Goal: Task Accomplishment & Management: Complete application form

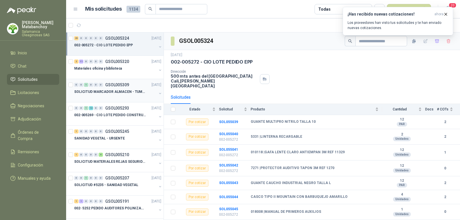
click at [86, 92] on p "SOLICITUD MARCADOR ALMACEN - TUMACO" at bounding box center [110, 91] width 72 height 5
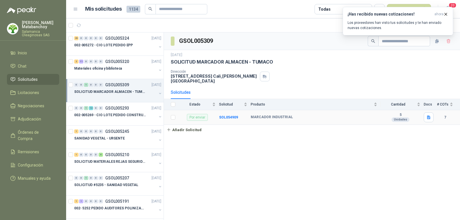
click at [225, 116] on td "SOL054909" at bounding box center [235, 117] width 32 height 15
click at [226, 115] on b "SOL054909" at bounding box center [228, 117] width 19 height 4
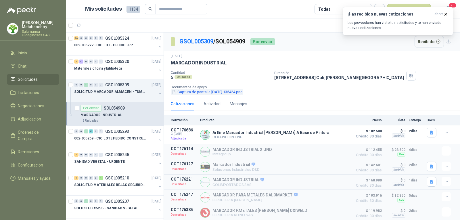
click at [184, 93] on button "Captura de pantalla 2025-09-04 135424.png" at bounding box center [207, 92] width 72 height 6
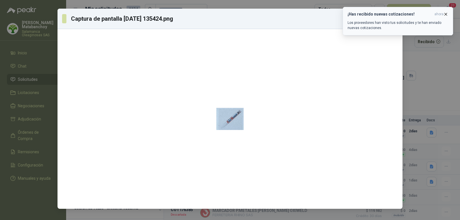
drag, startPoint x: 445, startPoint y: 12, endPoint x: 437, endPoint y: 19, distance: 10.9
click at [446, 12] on icon "button" at bounding box center [445, 14] width 5 height 5
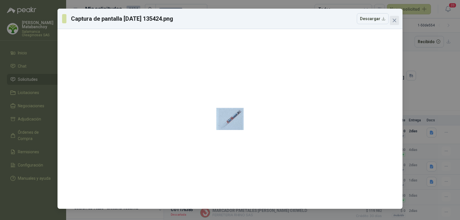
click at [395, 24] on button "Close" at bounding box center [394, 20] width 9 height 9
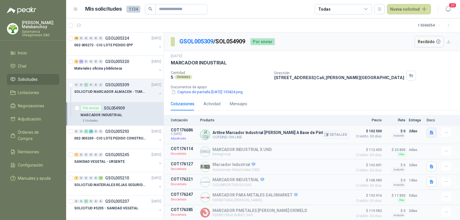
click at [427, 135] on button "button" at bounding box center [432, 133] width 10 height 10
click at [400, 115] on button "artline_marcador.JPG" at bounding box center [406, 114] width 43 height 6
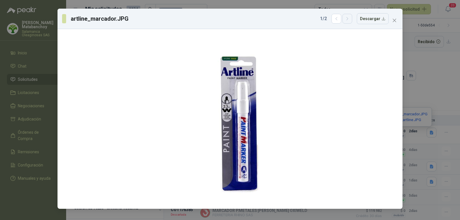
click at [350, 19] on icon "button" at bounding box center [347, 18] width 5 height 5
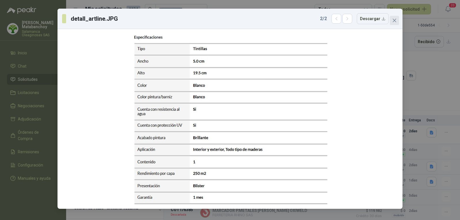
click at [395, 19] on icon "close" at bounding box center [394, 20] width 5 height 5
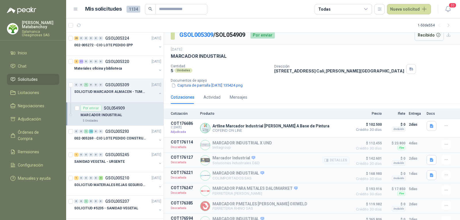
scroll to position [17, 0]
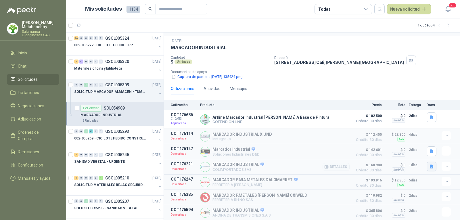
click at [429, 167] on icon "button" at bounding box center [431, 166] width 5 height 5
click at [379, 151] on button "WhatsApp Image 2025-09-05 at 8.22.59 AM.jpeg" at bounding box center [390, 153] width 76 height 6
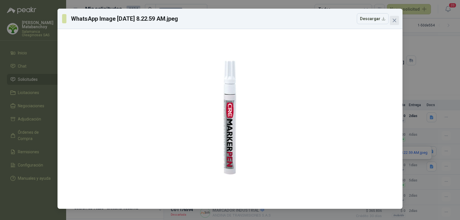
click at [396, 20] on icon "close" at bounding box center [394, 20] width 5 height 5
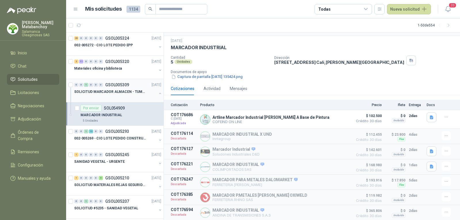
click at [158, 93] on button "button" at bounding box center [160, 93] width 5 height 5
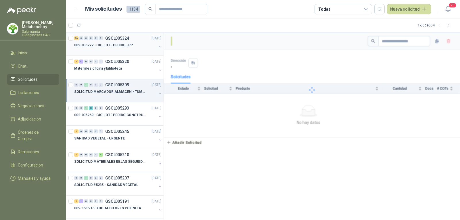
click at [132, 48] on div "002-005272 - CIO LOTE PEDIDO EPP" at bounding box center [115, 45] width 82 height 7
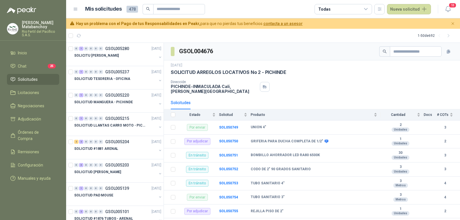
click at [40, 83] on link "Solicitudes" at bounding box center [33, 79] width 52 height 11
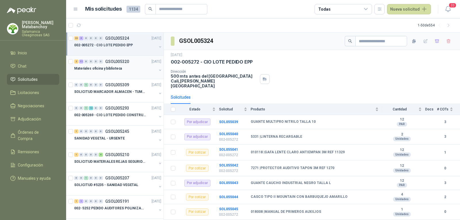
drag, startPoint x: 101, startPoint y: 68, endPoint x: 111, endPoint y: 65, distance: 10.2
click at [111, 65] on div "Materiales oficina y biblioteca" at bounding box center [115, 68] width 82 height 7
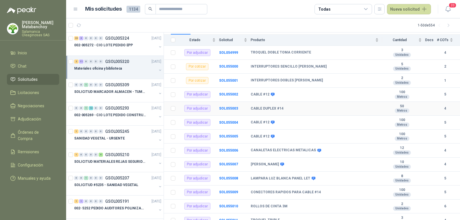
scroll to position [77, 0]
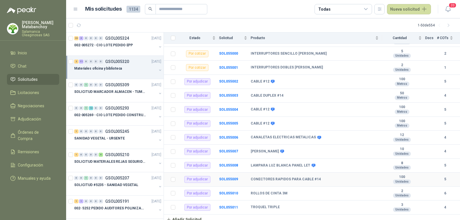
click at [262, 177] on b "CONECTORES RAPIDOS PARA CABLE #14" at bounding box center [286, 179] width 70 height 5
click at [264, 163] on b "LAMPARA LUZ BLANCA PANEL LET" at bounding box center [280, 165] width 59 height 5
click at [261, 145] on td "TOMAS LEVINTON CORA" at bounding box center [316, 152] width 131 height 14
click at [262, 135] on b "CANALETAS ELECTRICAS METALICAS" at bounding box center [283, 137] width 65 height 5
drag, startPoint x: 261, startPoint y: 111, endPoint x: 266, endPoint y: 90, distance: 21.5
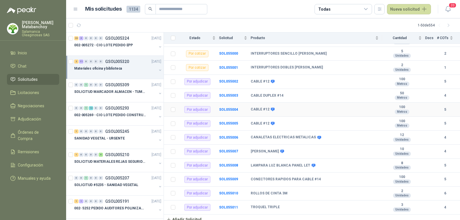
click at [262, 106] on td "CABLE #12" at bounding box center [316, 110] width 131 height 14
click at [267, 84] on td "CABLE #12" at bounding box center [316, 82] width 131 height 14
click at [260, 70] on td "INTERRUPTORES DOBLES CORA" at bounding box center [316, 68] width 131 height 14
click at [265, 51] on b "INTERRUPTORES SENCILLO CORA" at bounding box center [289, 53] width 76 height 5
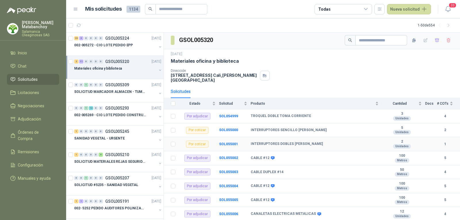
scroll to position [0, 0]
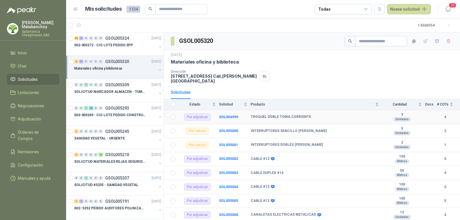
click at [260, 116] on td "TROQUEL DOBLE TOMA CORRIENTE" at bounding box center [316, 117] width 131 height 14
click at [123, 91] on p "SOLICITUD MARCADOR ALMACEN - TUMACO" at bounding box center [110, 91] width 72 height 5
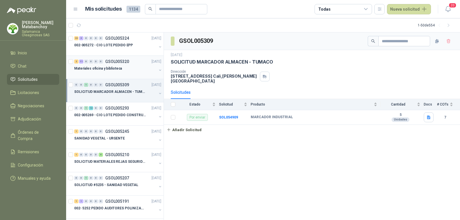
click at [128, 70] on div "Materiales oficina y biblioteca" at bounding box center [115, 68] width 82 height 7
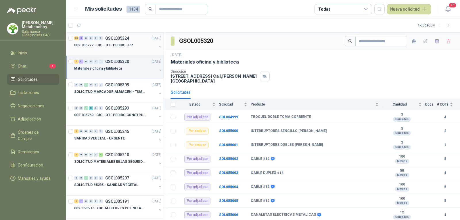
click at [122, 44] on p "002-005272 - CIO LOTE PEDIDO EPP" at bounding box center [103, 45] width 59 height 5
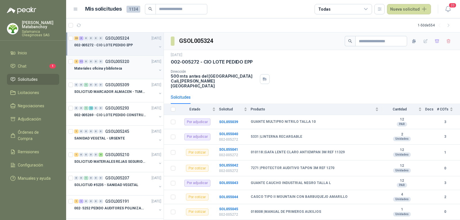
click at [123, 74] on div at bounding box center [115, 74] width 82 height 5
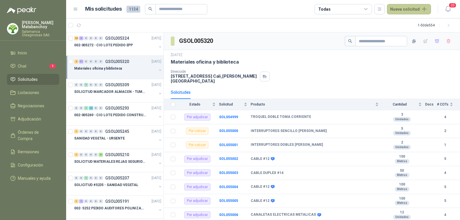
click at [413, 8] on button "Nueva solicitud" at bounding box center [409, 9] width 44 height 10
click at [407, 33] on link "Solicitud grupal" at bounding box center [415, 33] width 49 height 10
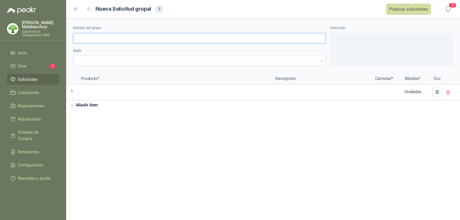
click at [153, 39] on input "Nombre del grupo" at bounding box center [199, 38] width 253 height 10
paste input "**********"
click at [100, 40] on input "**********" at bounding box center [199, 38] width 253 height 10
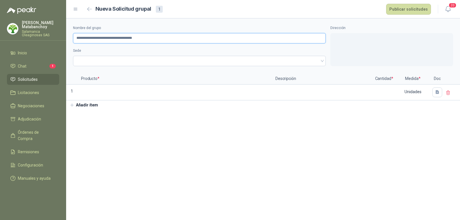
click at [101, 38] on input "**********" at bounding box center [199, 38] width 253 height 10
click at [95, 40] on input "**********" at bounding box center [199, 38] width 253 height 10
click at [119, 39] on input "**********" at bounding box center [199, 38] width 253 height 10
click at [139, 38] on input "**********" at bounding box center [199, 38] width 253 height 10
click at [115, 38] on input "**********" at bounding box center [199, 38] width 253 height 10
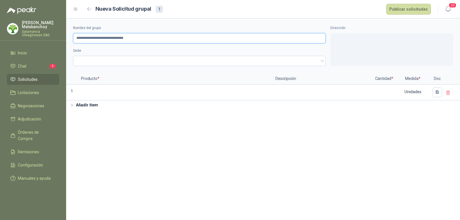
click at [133, 40] on input "**********" at bounding box center [199, 38] width 253 height 10
click at [124, 59] on span at bounding box center [199, 61] width 246 height 9
type input "**********"
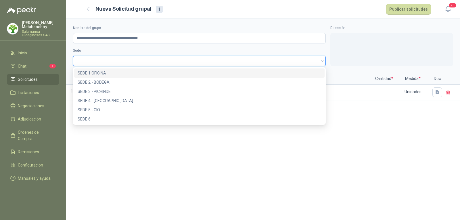
click at [120, 73] on div "SEDE 1 OFICINA" at bounding box center [199, 73] width 243 height 6
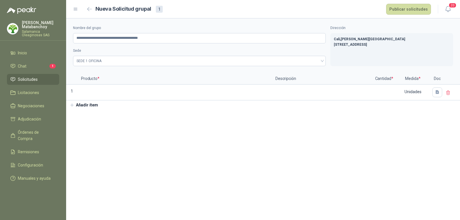
click at [83, 101] on button "Añadir ítem" at bounding box center [83, 105] width 35 height 10
click at [84, 119] on button "Añadir ítem" at bounding box center [83, 121] width 35 height 10
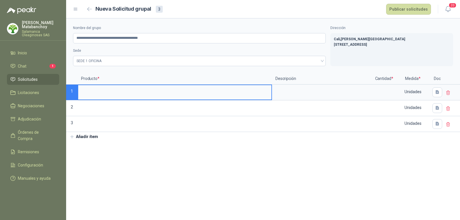
click at [104, 92] on input at bounding box center [174, 90] width 193 height 11
click at [92, 37] on input "**********" at bounding box center [199, 38] width 253 height 10
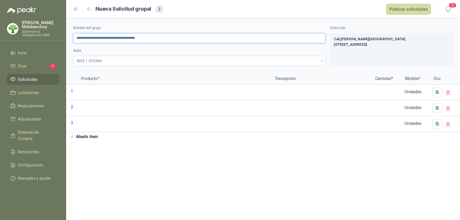
type input "**********"
click at [125, 75] on p "Producto *" at bounding box center [175, 78] width 194 height 11
click at [121, 90] on input at bounding box center [174, 90] width 193 height 11
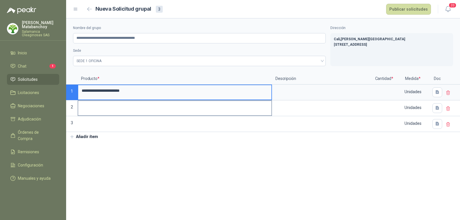
type input "**********"
click at [126, 112] on input at bounding box center [174, 106] width 193 height 11
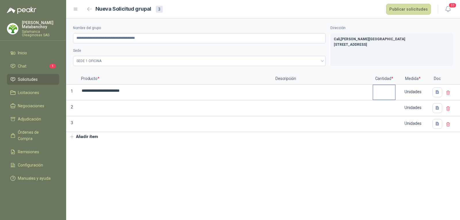
click at [391, 97] on label at bounding box center [384, 92] width 22 height 14
click at [271, 96] on input "**********" at bounding box center [174, 90] width 193 height 11
click at [386, 94] on input at bounding box center [384, 90] width 22 height 11
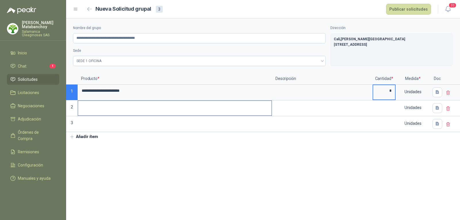
type input "*"
click at [183, 113] on label at bounding box center [174, 108] width 193 height 14
click at [183, 112] on input at bounding box center [174, 106] width 193 height 11
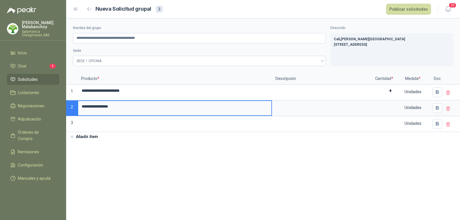
type input "**********"
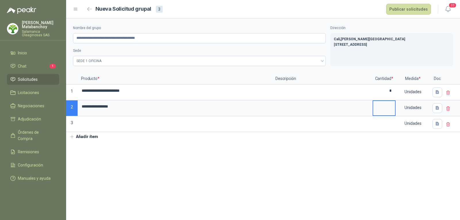
click at [394, 107] on input at bounding box center [384, 106] width 22 height 11
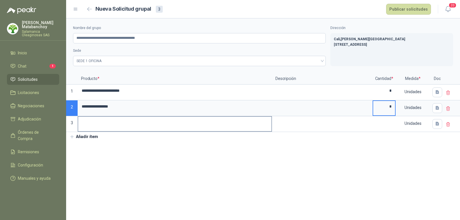
type input "*"
click at [152, 128] on input at bounding box center [174, 122] width 193 height 11
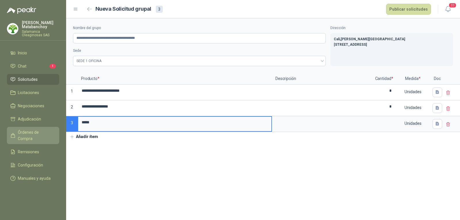
drag, startPoint x: 77, startPoint y: 129, endPoint x: 53, endPoint y: 132, distance: 23.7
click at [53, 132] on div "**********" at bounding box center [230, 110] width 460 height 220
type input "**********"
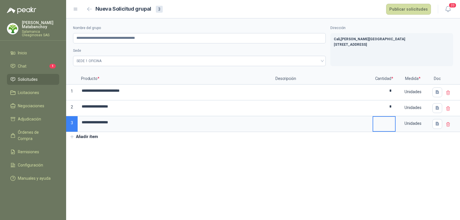
click at [391, 122] on input at bounding box center [384, 122] width 22 height 11
type input "**"
click at [213, 151] on section "**********" at bounding box center [263, 118] width 394 height 201
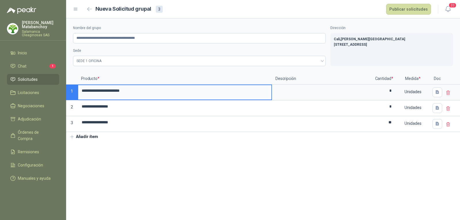
click at [131, 92] on input "**********" at bounding box center [174, 90] width 193 height 11
type input "**********"
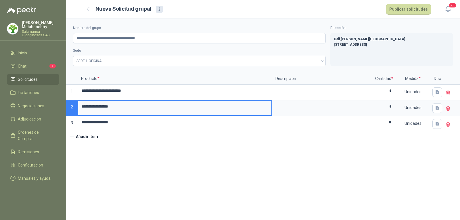
click at [162, 105] on input "**********" at bounding box center [174, 106] width 193 height 11
type input "**********"
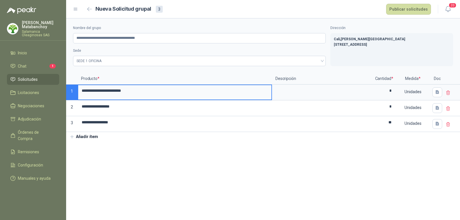
click at [173, 91] on input "**********" at bounding box center [174, 90] width 193 height 11
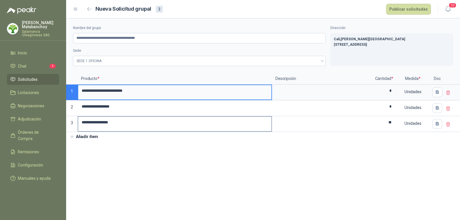
type input "**********"
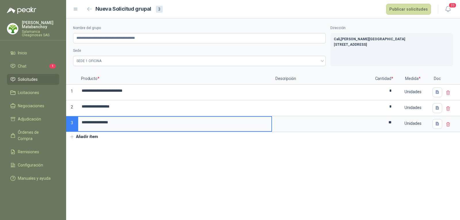
click at [125, 124] on input "**********" at bounding box center [174, 122] width 193 height 11
type input "**********"
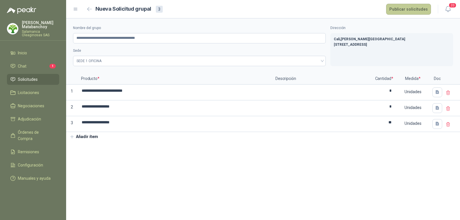
click at [407, 9] on button "Publicar solicitudes" at bounding box center [408, 9] width 45 height 11
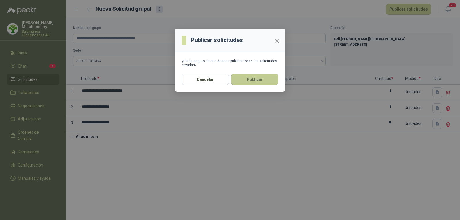
click at [260, 80] on button "Publicar" at bounding box center [254, 79] width 47 height 11
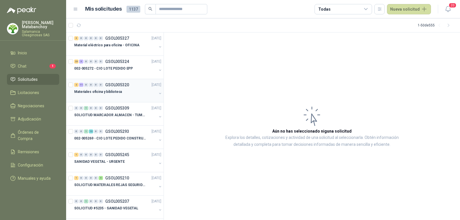
click at [135, 91] on div "Materiales oficina y biblioteca" at bounding box center [115, 91] width 82 height 7
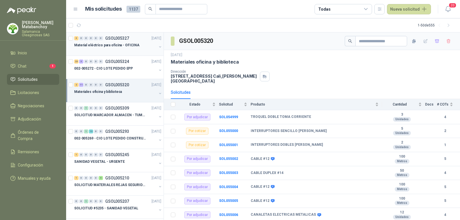
click at [125, 47] on p "Material eléctrico para oficina - OFICINA" at bounding box center [106, 45] width 65 height 5
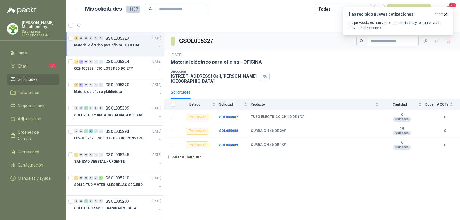
click at [32, 26] on p "Tatiana Matabanchoy" at bounding box center [40, 25] width 37 height 8
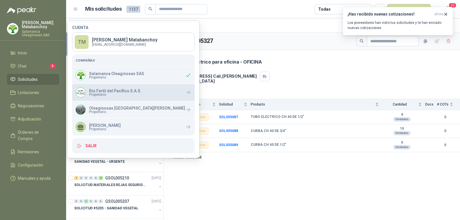
click at [113, 98] on div "Rio Fertil del Pacífico S.A.S. Propietario" at bounding box center [133, 92] width 122 height 17
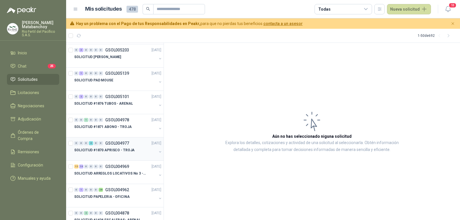
scroll to position [144, 0]
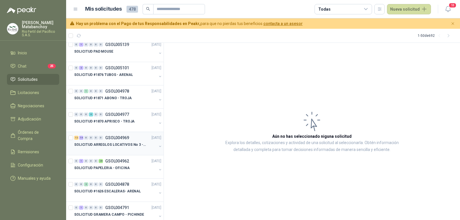
click at [115, 149] on div at bounding box center [115, 150] width 82 height 5
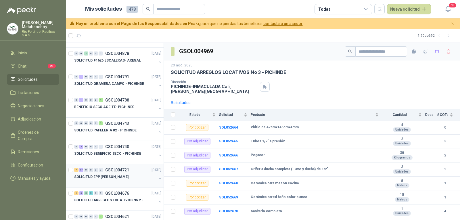
scroll to position [287, 0]
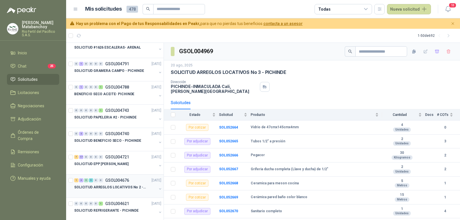
click at [122, 180] on p "GSOL004676" at bounding box center [117, 180] width 24 height 4
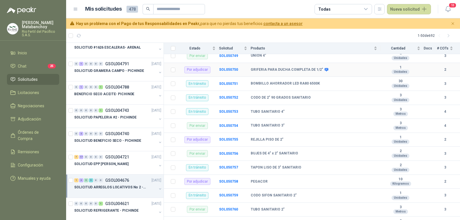
scroll to position [86, 0]
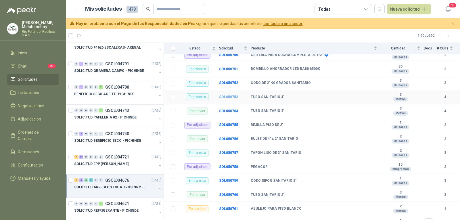
click at [231, 97] on b "SOL050753" at bounding box center [228, 97] width 19 height 4
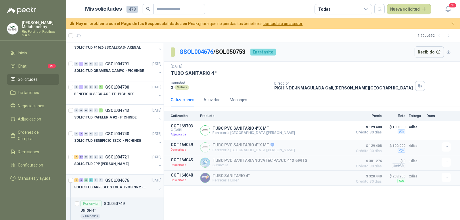
click at [115, 191] on div at bounding box center [115, 193] width 82 height 5
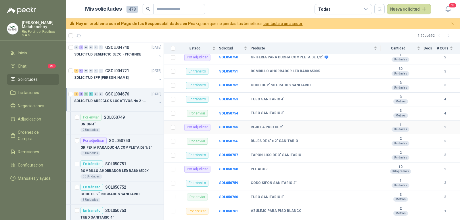
scroll to position [106, 0]
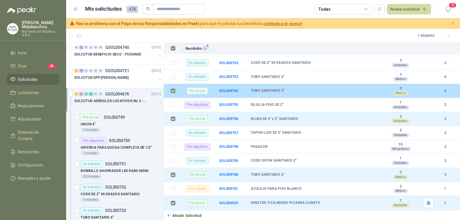
click at [172, 88] on label at bounding box center [173, 91] width 5 height 6
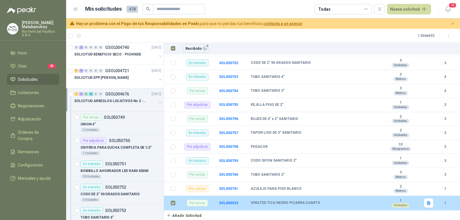
click at [174, 200] on label at bounding box center [173, 203] width 5 height 6
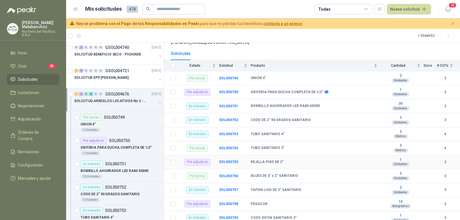
scroll to position [49, 0]
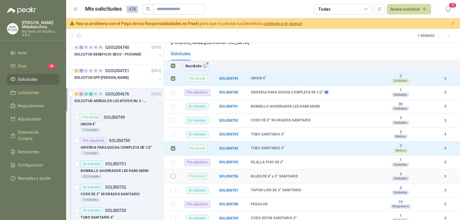
click at [172, 174] on label at bounding box center [173, 176] width 5 height 6
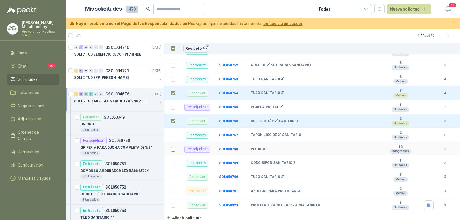
scroll to position [106, 0]
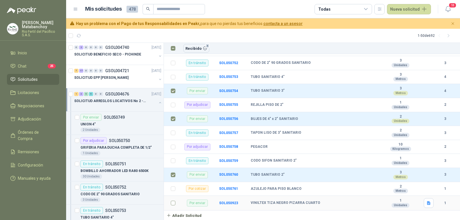
click at [175, 201] on td at bounding box center [171, 203] width 15 height 15
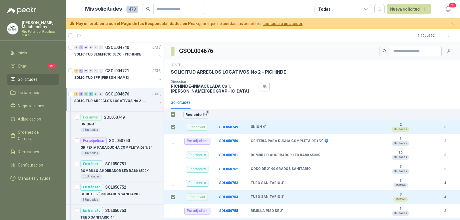
scroll to position [0, 0]
click at [194, 111] on button "Recibido 5" at bounding box center [196, 114] width 26 height 9
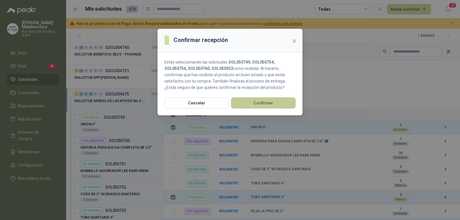
click at [244, 104] on button "Confirmar" at bounding box center [263, 102] width 64 height 11
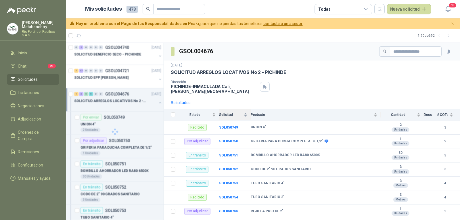
scroll to position [106, 0]
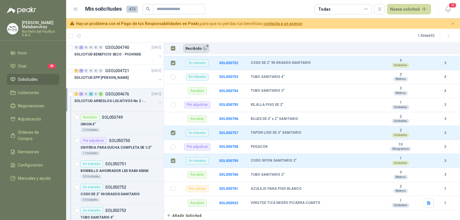
click at [194, 52] on button "Recibido 3" at bounding box center [196, 48] width 26 height 9
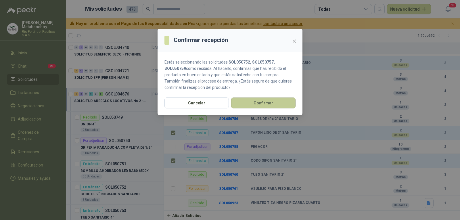
click at [243, 101] on button "Confirmar" at bounding box center [263, 102] width 64 height 11
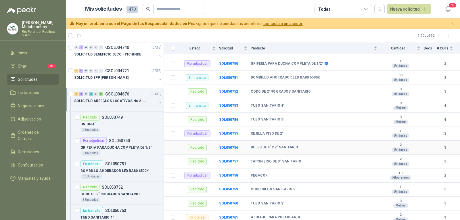
scroll to position [49, 0]
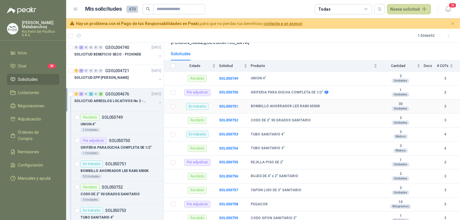
click at [229, 104] on td "SOL050751" at bounding box center [235, 106] width 32 height 14
click at [229, 106] on b "SOL050751" at bounding box center [228, 106] width 19 height 4
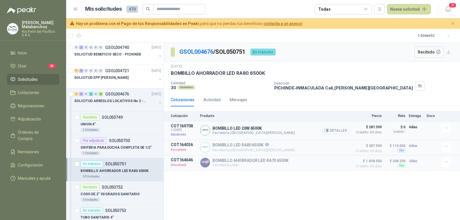
click at [330, 132] on button "Detalles" at bounding box center [335, 130] width 27 height 8
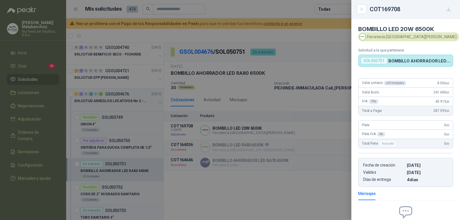
click at [252, 107] on div at bounding box center [230, 110] width 460 height 220
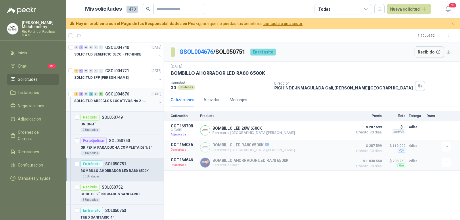
click at [158, 101] on button "button" at bounding box center [160, 102] width 5 height 5
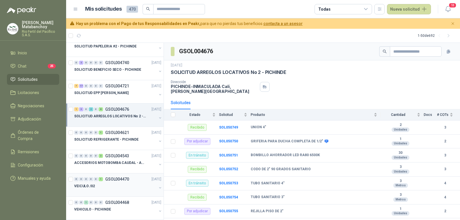
scroll to position [345, 0]
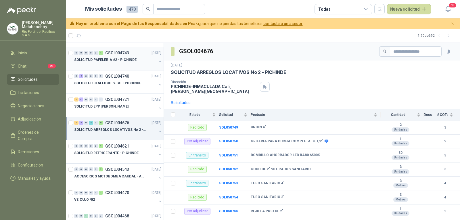
click at [120, 54] on p "GSOL004743" at bounding box center [117, 53] width 24 height 4
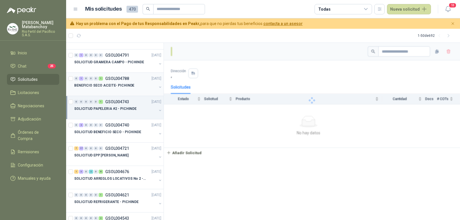
scroll to position [287, 0]
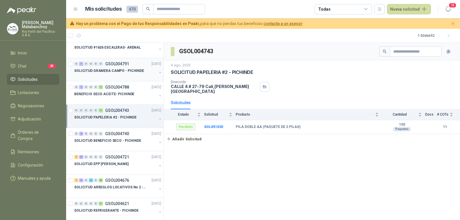
click at [132, 73] on p "SOLICITUD GRAMERA CAMPO - PICHINDE" at bounding box center [109, 70] width 70 height 5
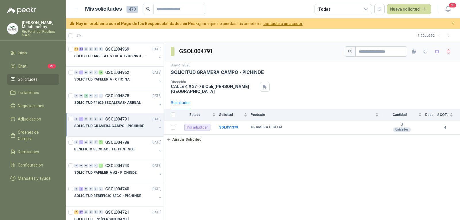
scroll to position [230, 0]
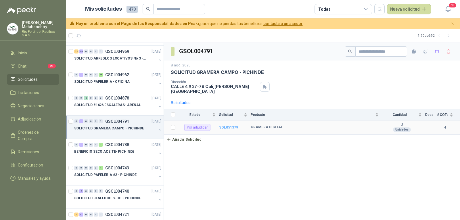
click at [224, 125] on b "SOL051379" at bounding box center [228, 127] width 19 height 4
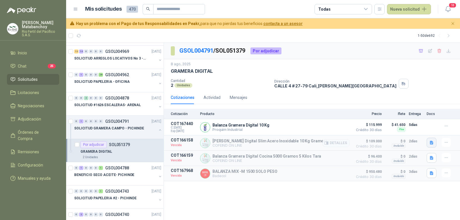
click at [430, 144] on icon "button" at bounding box center [431, 142] width 5 height 5
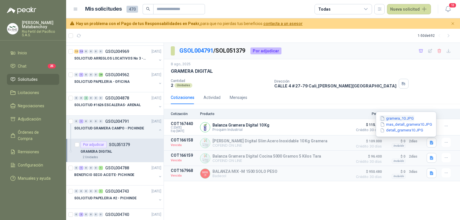
click at [406, 117] on button "gramera_10.JPG" at bounding box center [396, 118] width 35 height 6
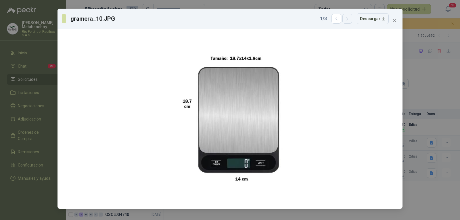
click at [348, 20] on icon "button" at bounding box center [347, 18] width 5 height 5
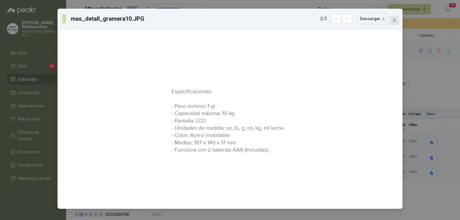
click at [396, 18] on icon "close" at bounding box center [394, 20] width 5 height 5
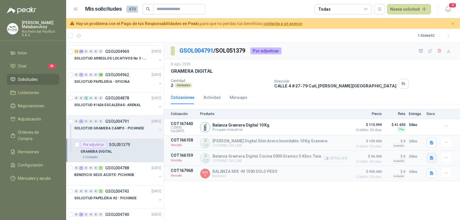
drag, startPoint x: 428, startPoint y: 162, endPoint x: 429, endPoint y: 159, distance: 2.9
click at [428, 161] on button "button" at bounding box center [432, 158] width 10 height 10
click at [409, 136] on button "gramera_5kg.JPG" at bounding box center [398, 134] width 37 height 6
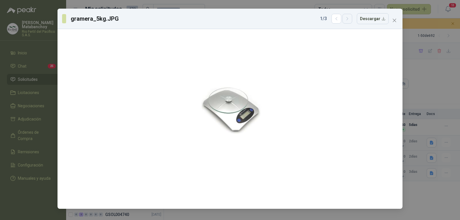
click at [346, 22] on button "button" at bounding box center [347, 19] width 10 height 10
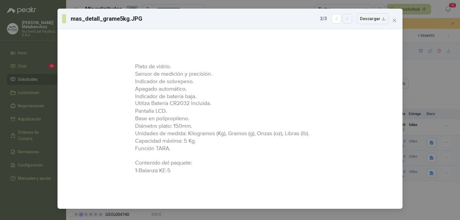
click at [346, 22] on button "button" at bounding box center [347, 19] width 10 height 10
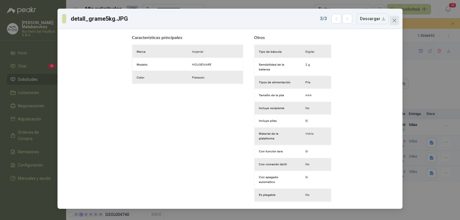
click at [393, 20] on icon "close" at bounding box center [394, 20] width 5 height 5
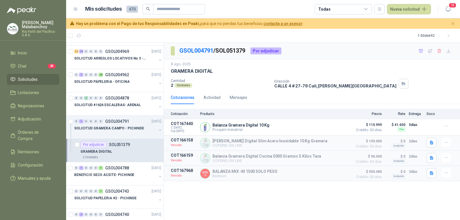
click at [368, 55] on div "GSOL004791 / SOL051379 Por adjudicar" at bounding box center [312, 51] width 296 height 16
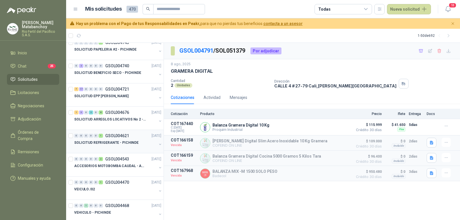
scroll to position [374, 0]
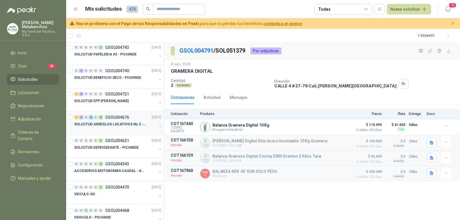
click at [128, 126] on p "SOLICITUD ARREGLOS LOCATIVOS No 2 - PICHINDE" at bounding box center [110, 124] width 72 height 5
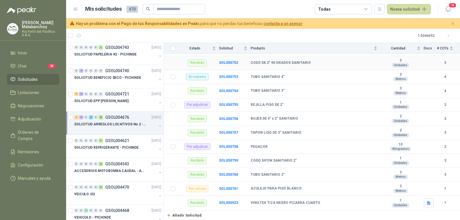
scroll to position [78, 0]
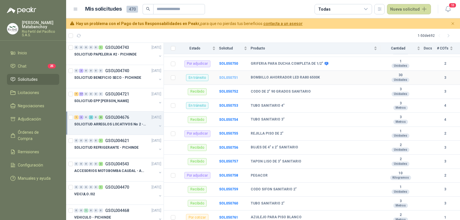
click at [228, 79] on b "SOL050751" at bounding box center [228, 78] width 19 height 4
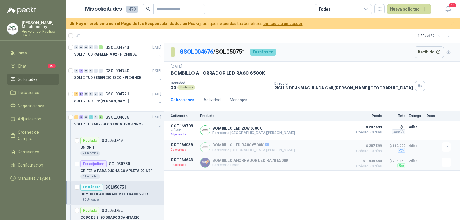
click at [222, 72] on p "BOMBILLO AHORRADOR LED RA80 6500K" at bounding box center [218, 73] width 94 height 6
copy p "BOMBILLO AHORRADOR LED RA80 6500K"
click at [292, 80] on div "31 jul, 2025 BOMBILLO AHORRADOR LED RA80 6500K Cantidad 30 Unidades Dirección P…" at bounding box center [312, 77] width 282 height 27
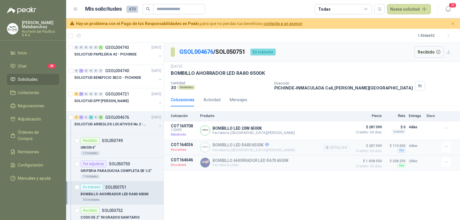
click at [239, 145] on p "BOMBILLO LED RA80 6500K" at bounding box center [253, 145] width 82 height 5
copy p "BOMBILLO LED RA80 6500K"
click at [289, 176] on div "GSOL004676 / SOL050751 En tránsito Recibido 31 jul, 2025 BOMBILLO AHORRADOR LED…" at bounding box center [312, 131] width 296 height 177
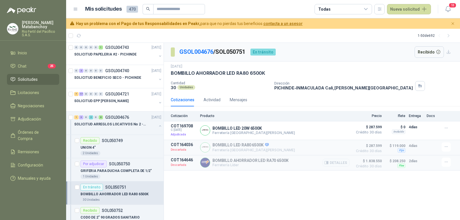
click at [237, 162] on p "BOMBILLO AHORRADOR LED RA70 6500K" at bounding box center [250, 160] width 76 height 5
copy p "BOMBILLO AHORRADOR LED RA70 6500K"
click at [274, 85] on p "Dirección" at bounding box center [343, 83] width 139 height 4
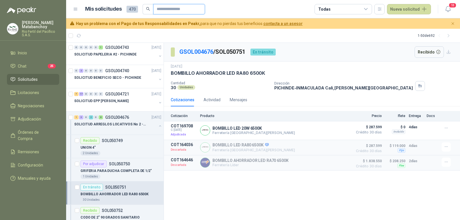
click at [189, 10] on input "text" at bounding box center [177, 9] width 40 height 10
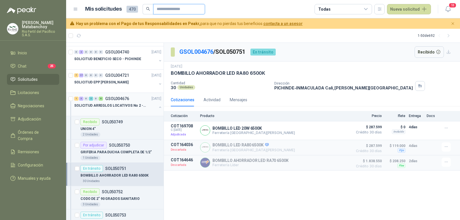
scroll to position [402, 0]
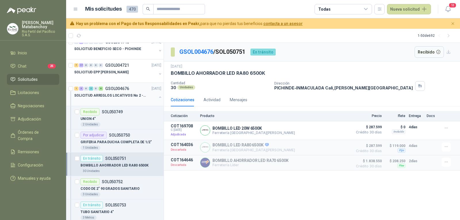
click at [152, 96] on div "SOLICITUD ARREGLOS LOCATIVOS No 2 - PICHINDE" at bounding box center [118, 97] width 88 height 11
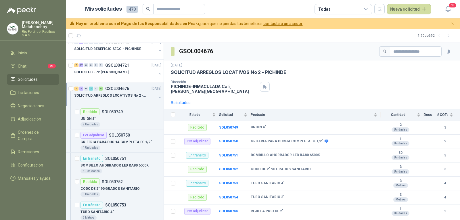
click at [158, 97] on button "button" at bounding box center [160, 97] width 5 height 5
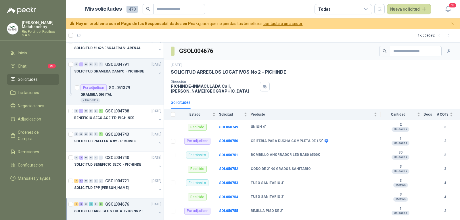
scroll to position [230, 0]
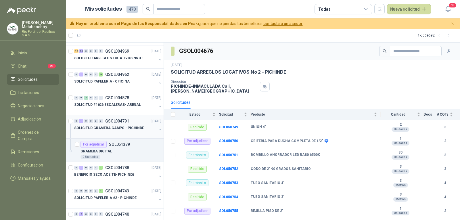
click at [123, 126] on p "SOLICITUD GRAMERA CAMPO - PICHINDE" at bounding box center [109, 127] width 70 height 5
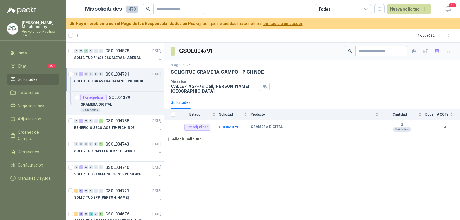
scroll to position [287, 0]
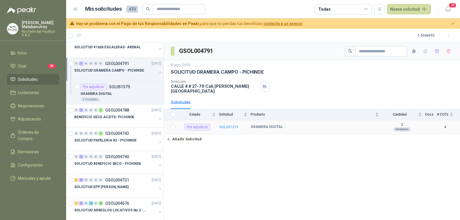
click at [222, 125] on b "SOL051379" at bounding box center [228, 127] width 19 height 4
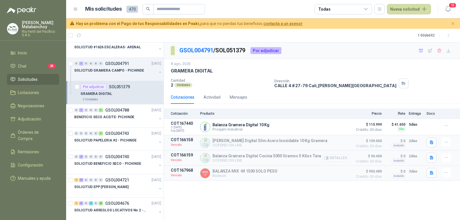
click at [348, 159] on button "Detalles" at bounding box center [335, 158] width 27 height 8
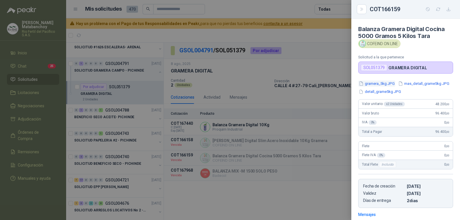
click at [367, 84] on button "gramera_5kg.JPG" at bounding box center [376, 83] width 37 height 6
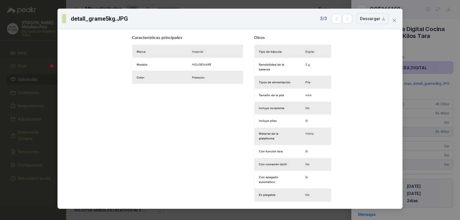
click at [349, 24] on div "3 / 3 Descargar" at bounding box center [354, 18] width 69 height 11
click at [347, 20] on icon "button" at bounding box center [347, 18] width 5 height 5
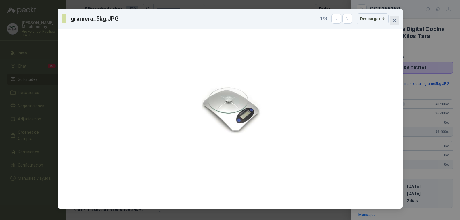
drag, startPoint x: 392, startPoint y: 19, endPoint x: 354, endPoint y: 40, distance: 43.3
click at [392, 20] on span "Close" at bounding box center [394, 20] width 9 height 5
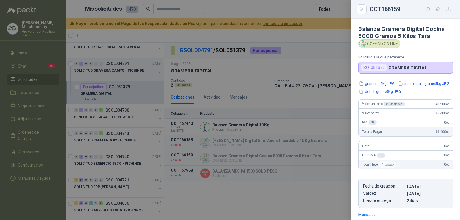
click at [244, 95] on div at bounding box center [230, 110] width 460 height 220
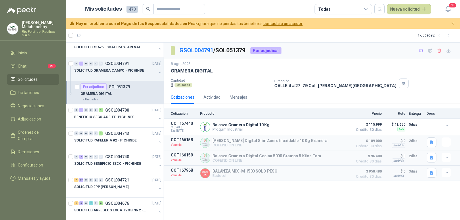
click at [227, 80] on p "Cantidad" at bounding box center [220, 80] width 99 height 4
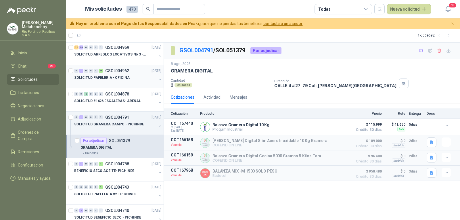
scroll to position [259, 0]
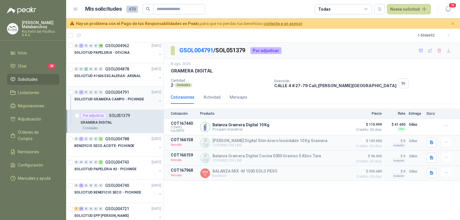
click at [158, 101] on button "button" at bounding box center [160, 101] width 5 height 5
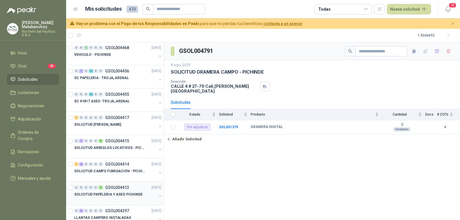
scroll to position [546, 0]
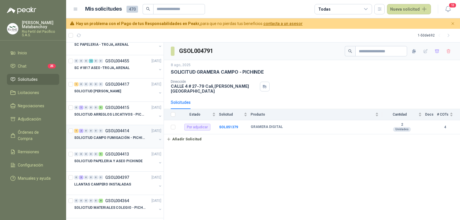
click at [117, 140] on p "SOLICITUD CAMPO FUMIGACIÓN - PICHINDE" at bounding box center [110, 137] width 72 height 5
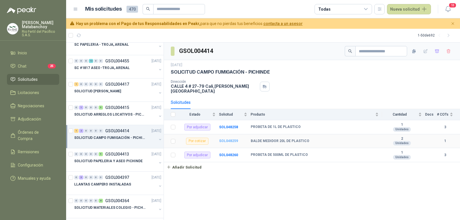
click at [227, 139] on b "SOL048259" at bounding box center [228, 141] width 19 height 4
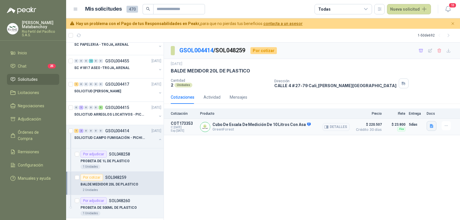
click at [433, 126] on icon "button" at bounding box center [431, 126] width 5 height 5
click at [418, 118] on div "image.png" at bounding box center [420, 114] width 32 height 14
click at [417, 115] on button "image.png" at bounding box center [420, 113] width 25 height 6
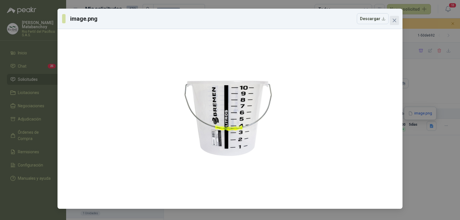
click at [392, 16] on button "Close" at bounding box center [394, 20] width 9 height 9
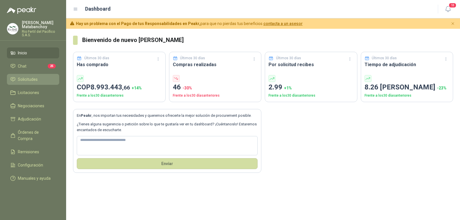
click at [32, 77] on span "Solicitudes" at bounding box center [28, 79] width 20 height 6
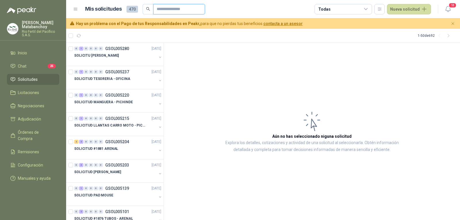
click at [167, 12] on input "text" at bounding box center [177, 9] width 40 height 10
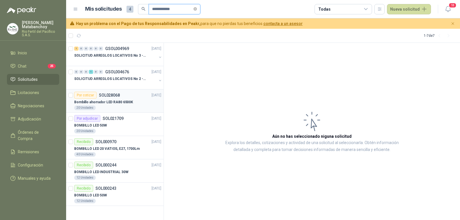
type input "**********"
click at [126, 105] on div "20 Unidades" at bounding box center [117, 107] width 87 height 5
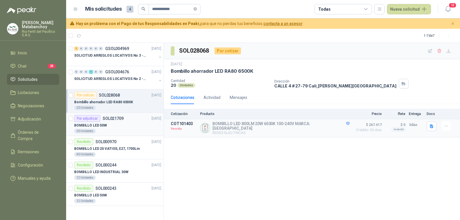
click at [121, 129] on div "20 Unidades" at bounding box center [117, 131] width 87 height 5
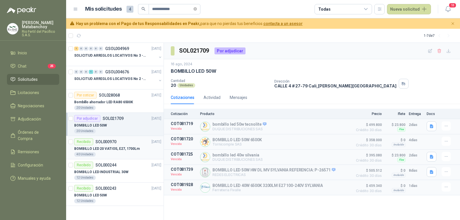
click at [94, 153] on div "40 Unidades" at bounding box center [85, 154] width 22 height 5
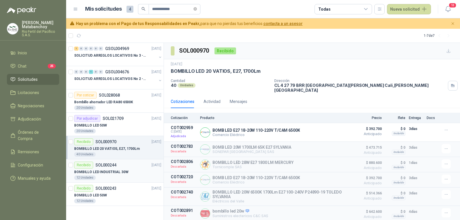
click at [122, 172] on p "BOMBILLO LED INDUSTRIAL 30W" at bounding box center [101, 171] width 54 height 5
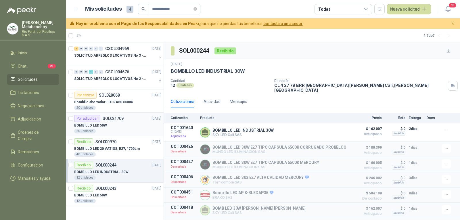
click at [115, 129] on div "20 Unidades" at bounding box center [117, 131] width 87 height 5
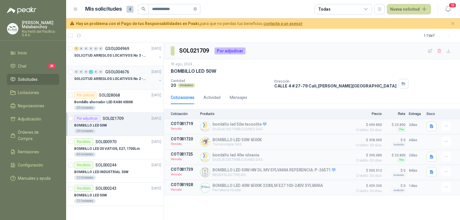
click at [127, 77] on p "SOLICITUD ARREGLOS LOCATIVOS No 2 - PICHINDE" at bounding box center [110, 78] width 72 height 5
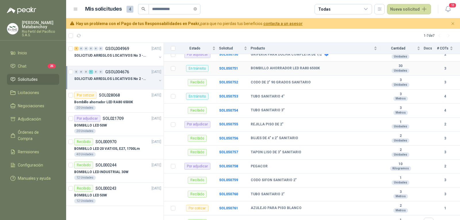
scroll to position [106, 0]
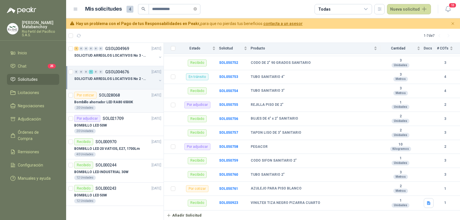
click at [106, 107] on div "20 Unidades" at bounding box center [117, 107] width 87 height 5
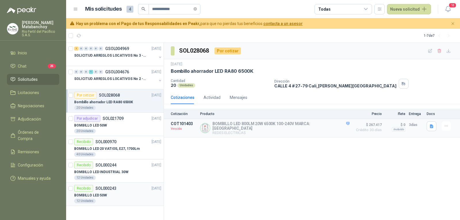
click at [121, 197] on div "BOMBILLO LED 50W" at bounding box center [117, 195] width 87 height 7
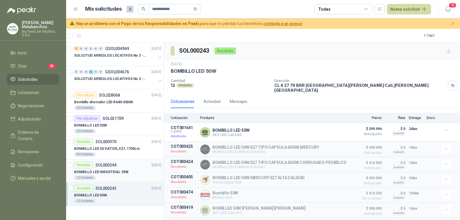
click at [123, 177] on div "12 Unidades" at bounding box center [117, 177] width 87 height 5
click at [130, 186] on div "Recibido SOL000243 [DATE]" at bounding box center [117, 188] width 87 height 7
click at [136, 58] on div "SOLICITUD ARREGLOS LOCATIVOS No 3 - PICHINDE" at bounding box center [115, 55] width 82 height 7
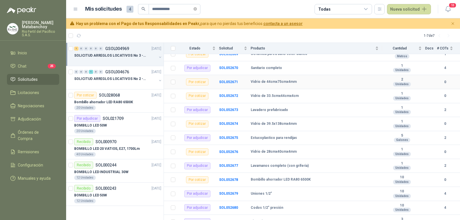
scroll to position [144, 0]
click at [126, 78] on p "SOLICITUD ARREGLOS LOCATIVOS No 2 - PICHINDE" at bounding box center [110, 78] width 72 height 5
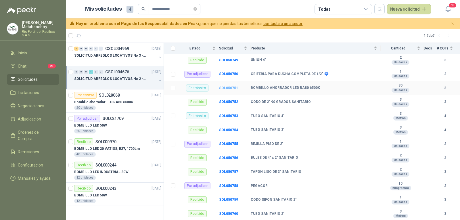
scroll to position [86, 0]
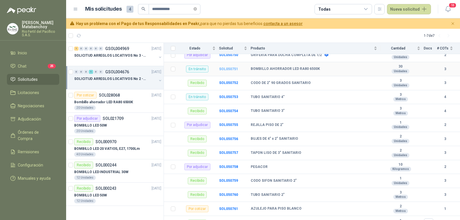
click at [228, 69] on b "SOL050751" at bounding box center [228, 69] width 19 height 4
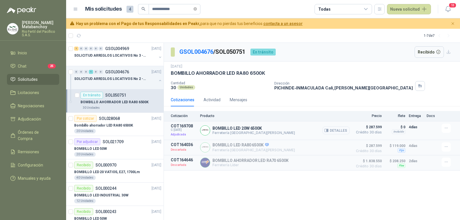
click at [341, 131] on button "Detalles" at bounding box center [335, 130] width 27 height 8
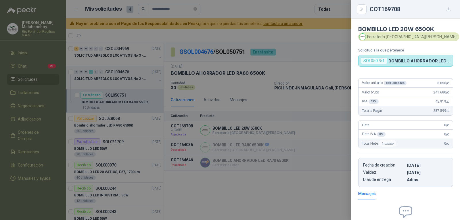
click at [436, 79] on div "Valor unitario x 30 Unidades 8.056 ,00" at bounding box center [405, 82] width 94 height 9
click at [263, 137] on div at bounding box center [230, 110] width 460 height 220
